Goal: Transaction & Acquisition: Purchase product/service

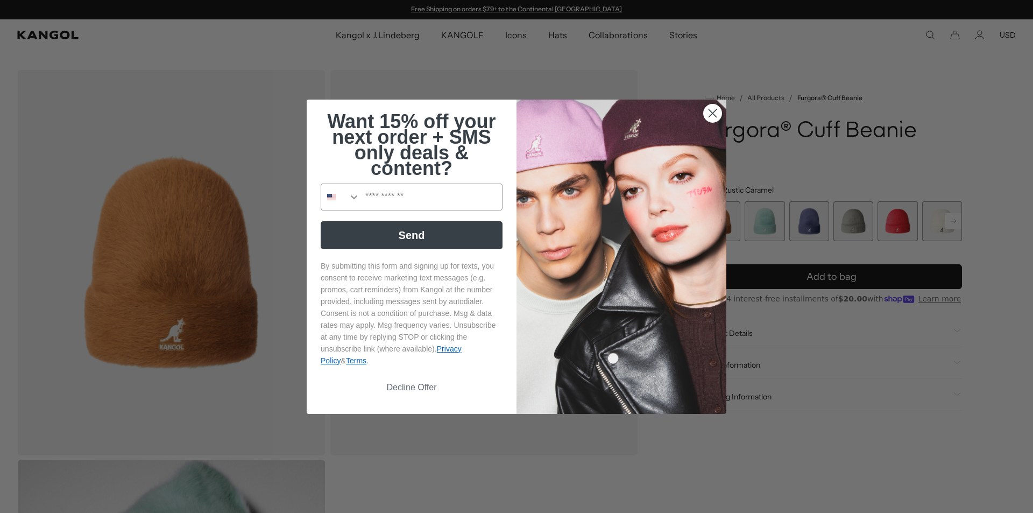
click at [709, 111] on icon "Close dialog" at bounding box center [713, 113] width 8 height 8
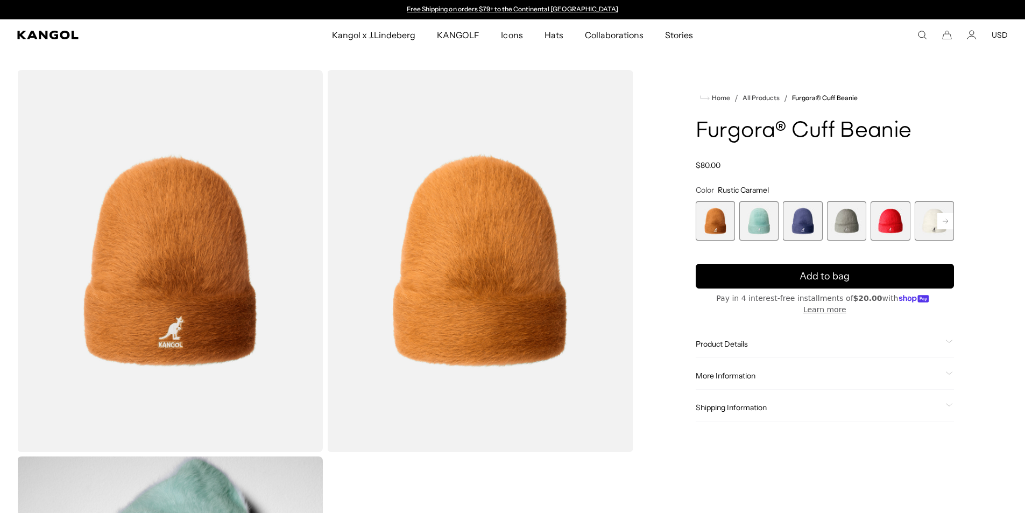
click at [807, 227] on span "3 of 7" at bounding box center [802, 220] width 39 height 39
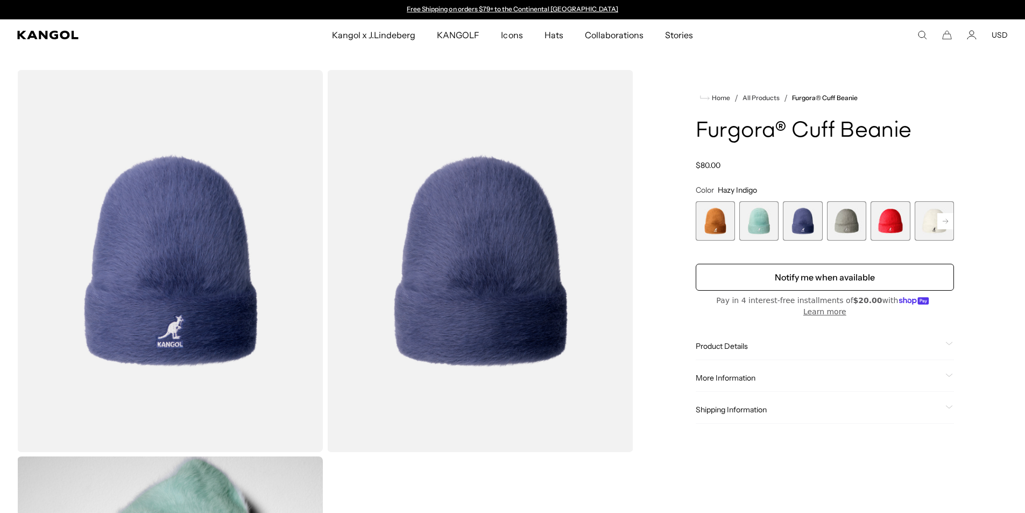
click at [848, 221] on span "4 of 7" at bounding box center [846, 220] width 39 height 39
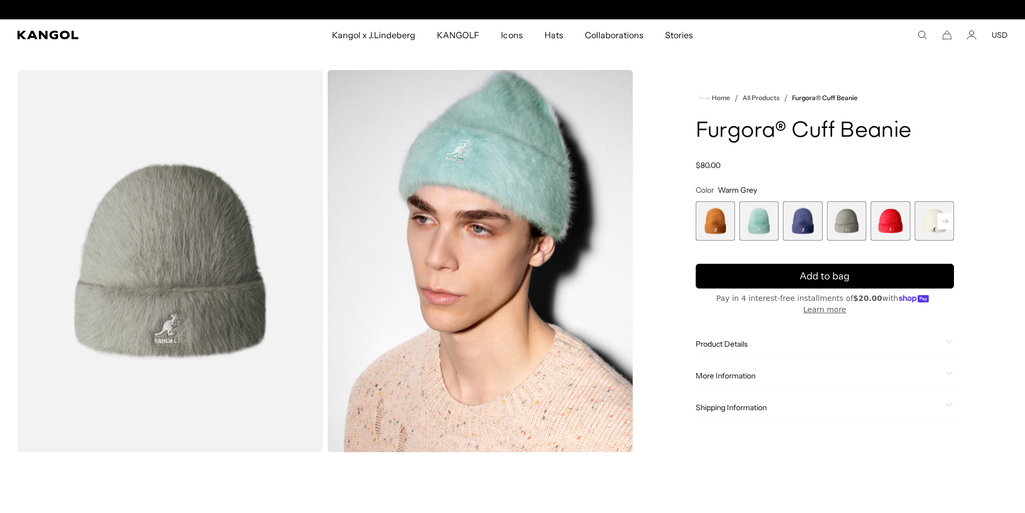
scroll to position [0, 222]
click at [889, 226] on span "5 of 7" at bounding box center [890, 220] width 39 height 39
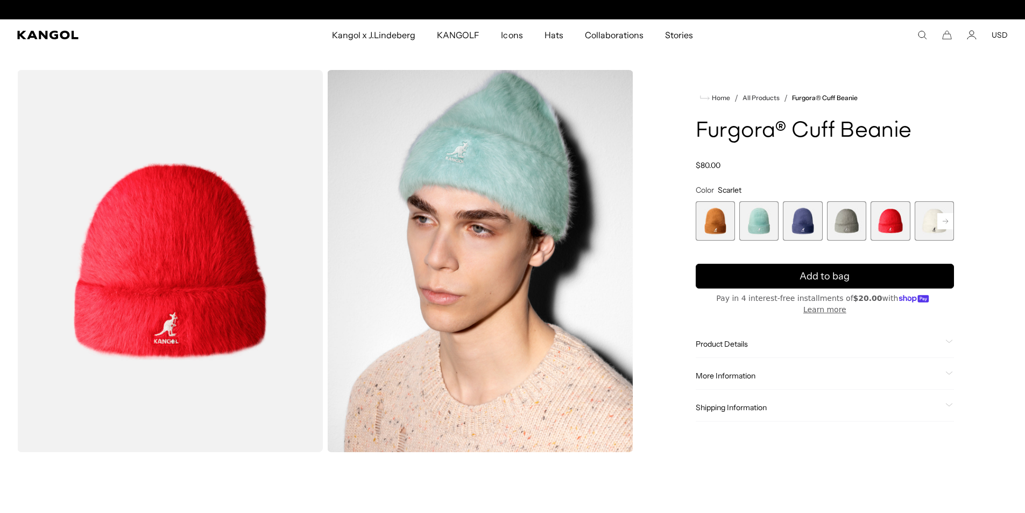
scroll to position [0, 222]
click at [930, 220] on span "6 of 7" at bounding box center [934, 220] width 39 height 39
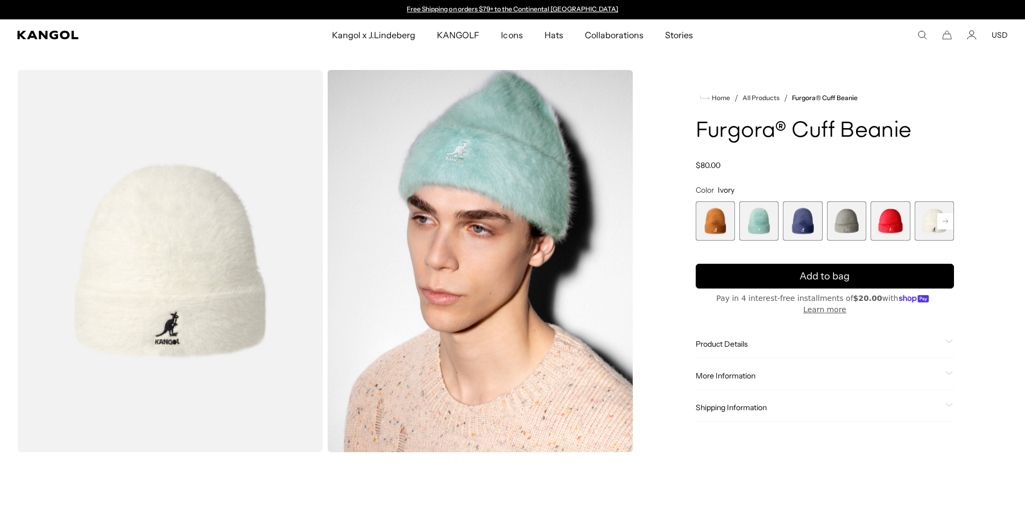
click at [946, 218] on rect at bounding box center [946, 221] width 16 height 16
click at [935, 221] on span "7 of 7" at bounding box center [934, 220] width 39 height 39
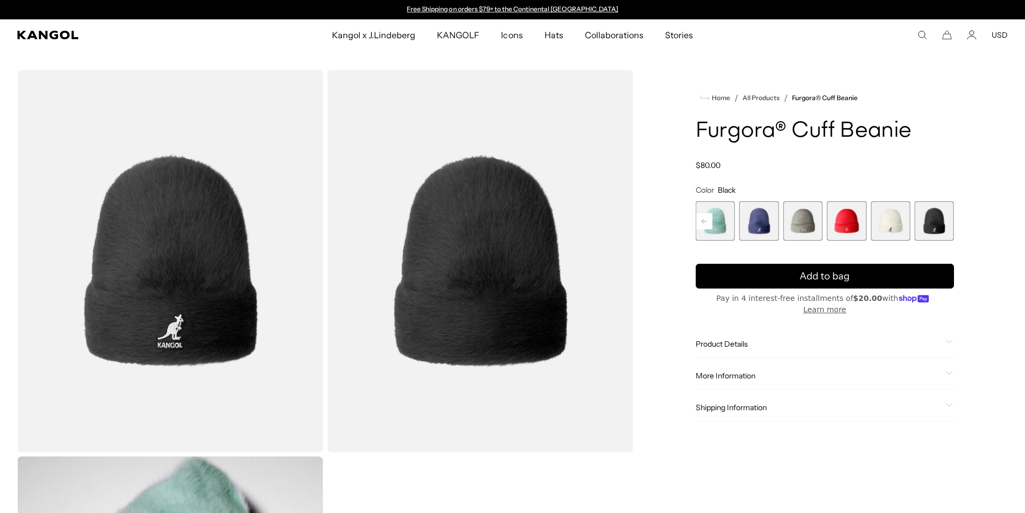
click at [719, 216] on span "2 of 7" at bounding box center [715, 220] width 39 height 39
